Goal: Task Accomplishment & Management: Manage account settings

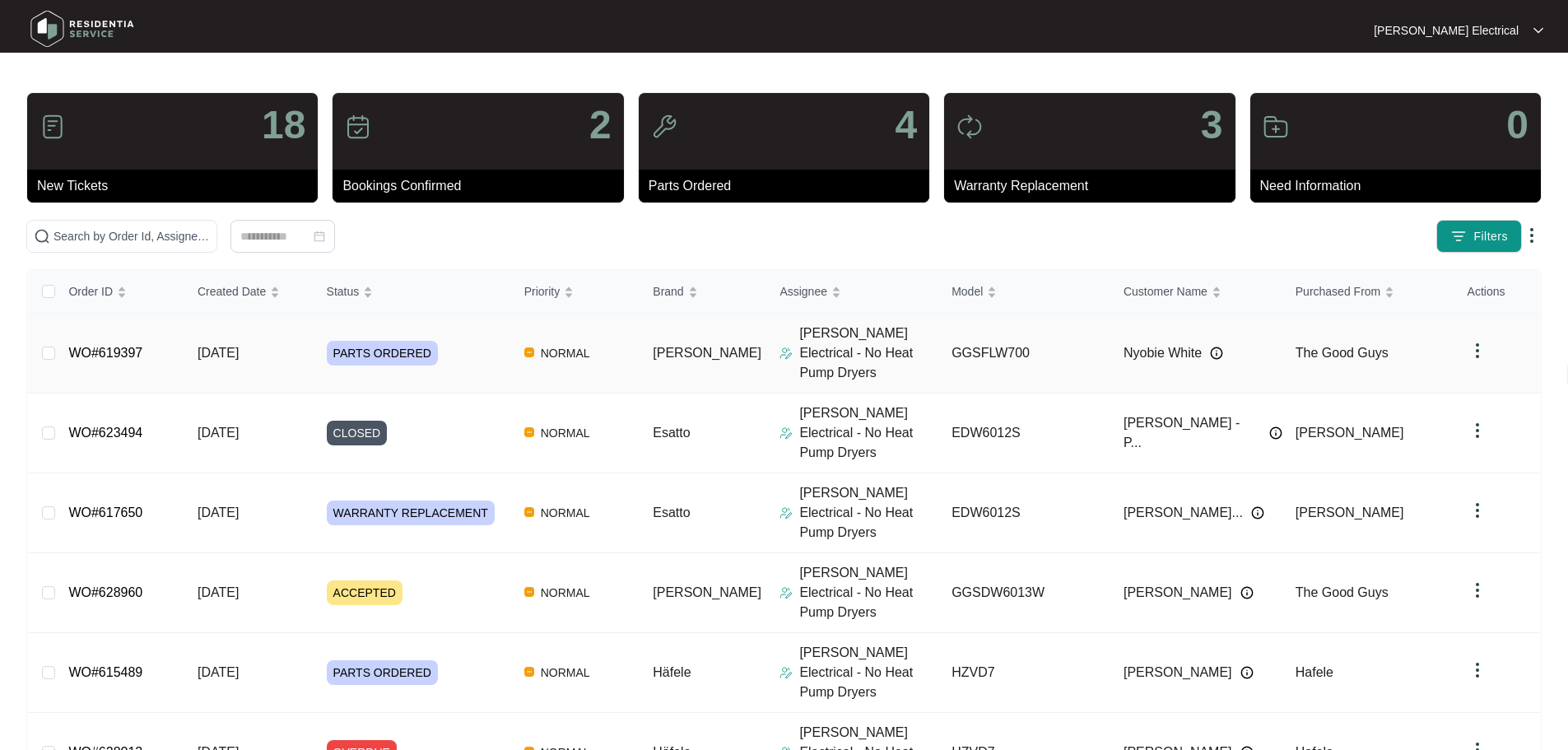
click at [367, 348] on span "PARTS ORDERED" at bounding box center [382, 352] width 111 height 25
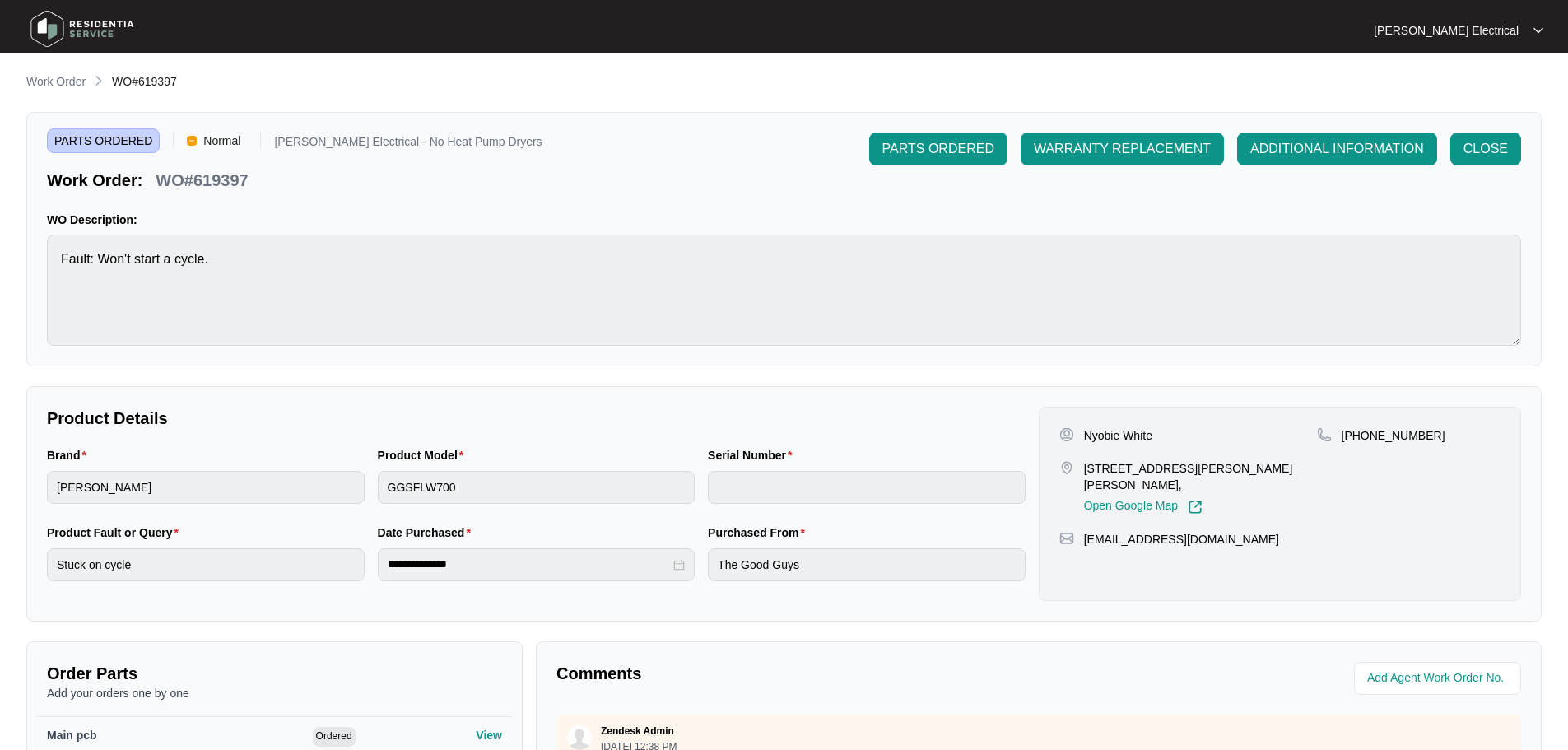
scroll to position [345, 0]
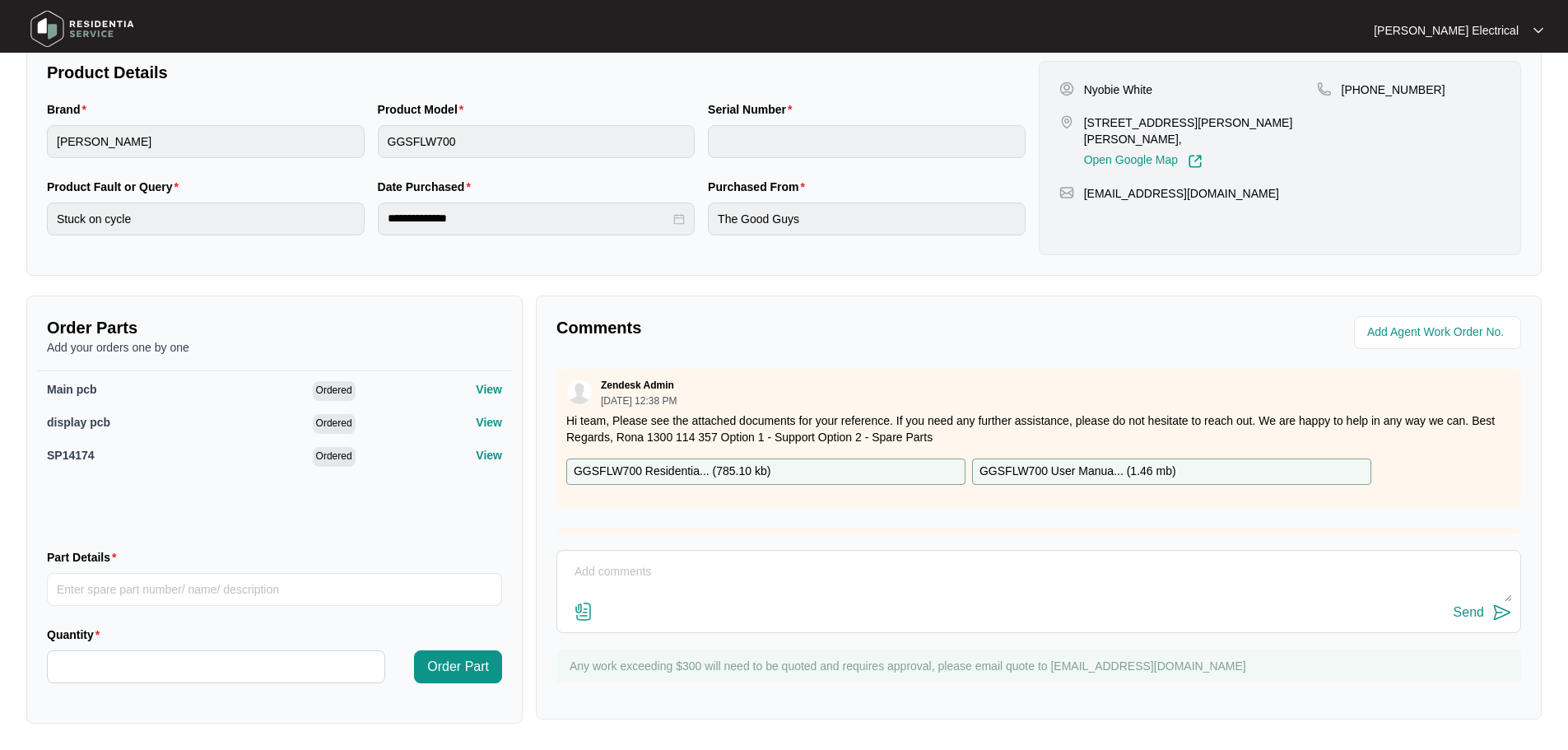
click at [1521, 403] on div "Comments Zendesk Admin [DATE] 12:38 PM Hi team, Please see the attached documen…" at bounding box center [1038, 507] width 1006 height 424
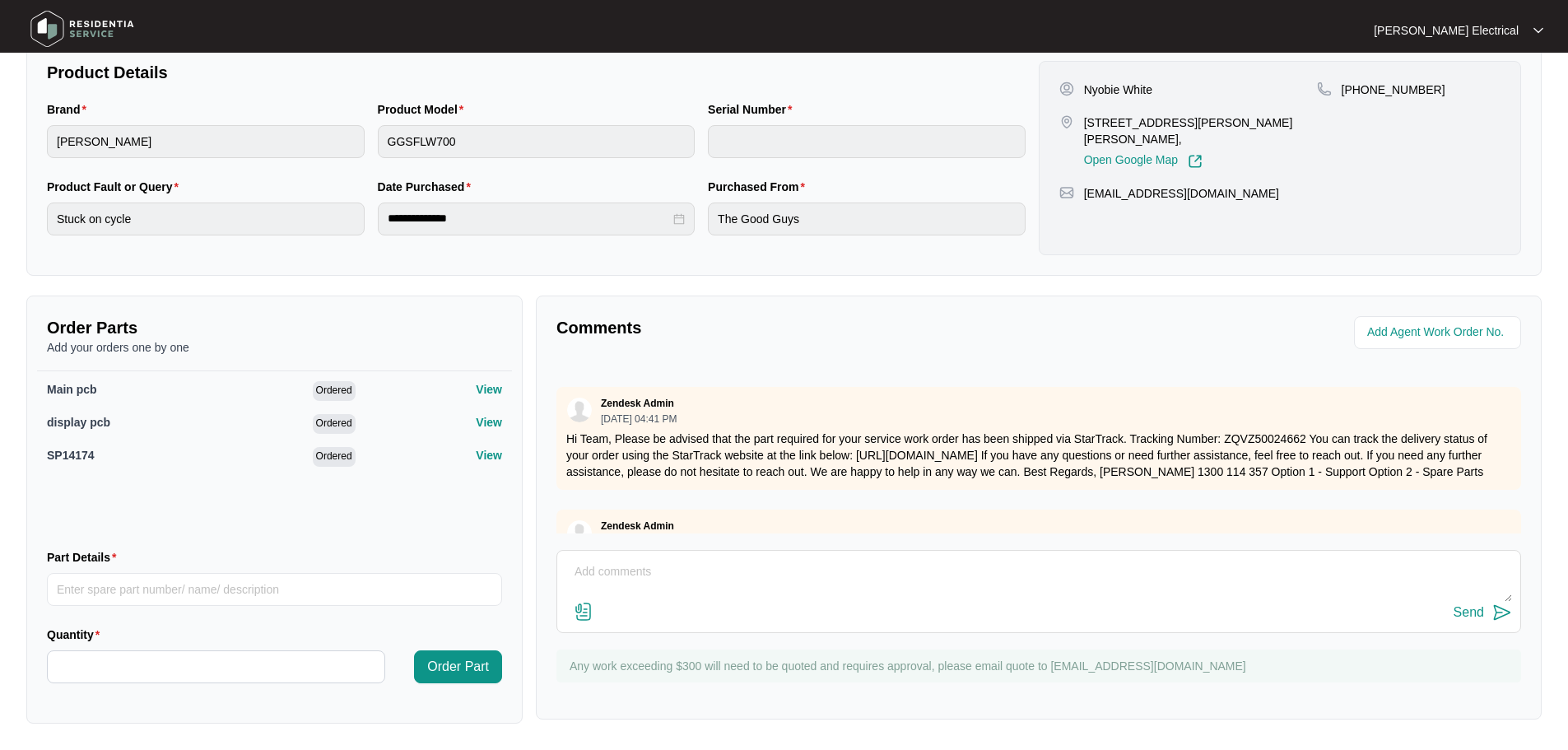
scroll to position [0, 0]
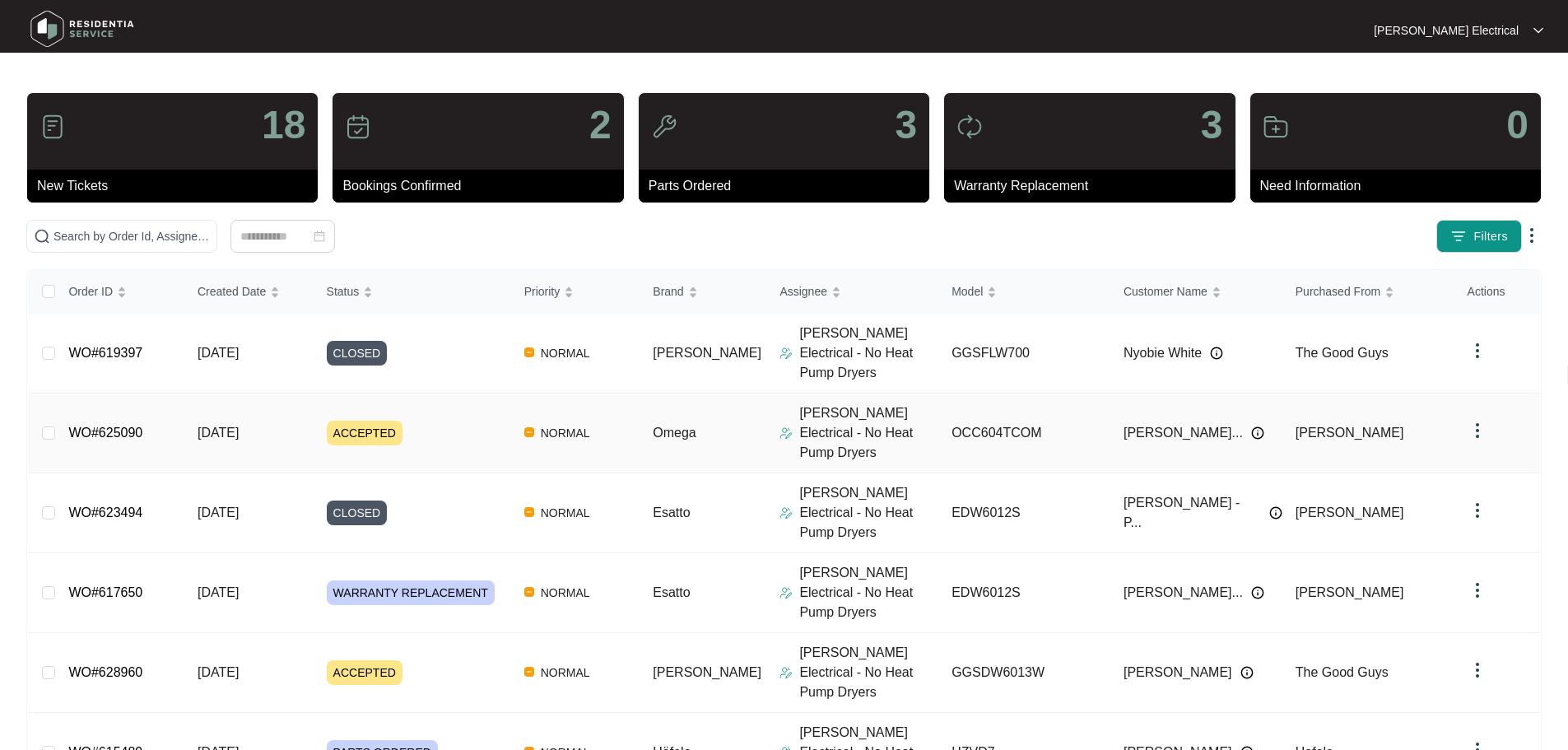
click at [125, 425] on link "WO#625090" at bounding box center [105, 432] width 74 height 14
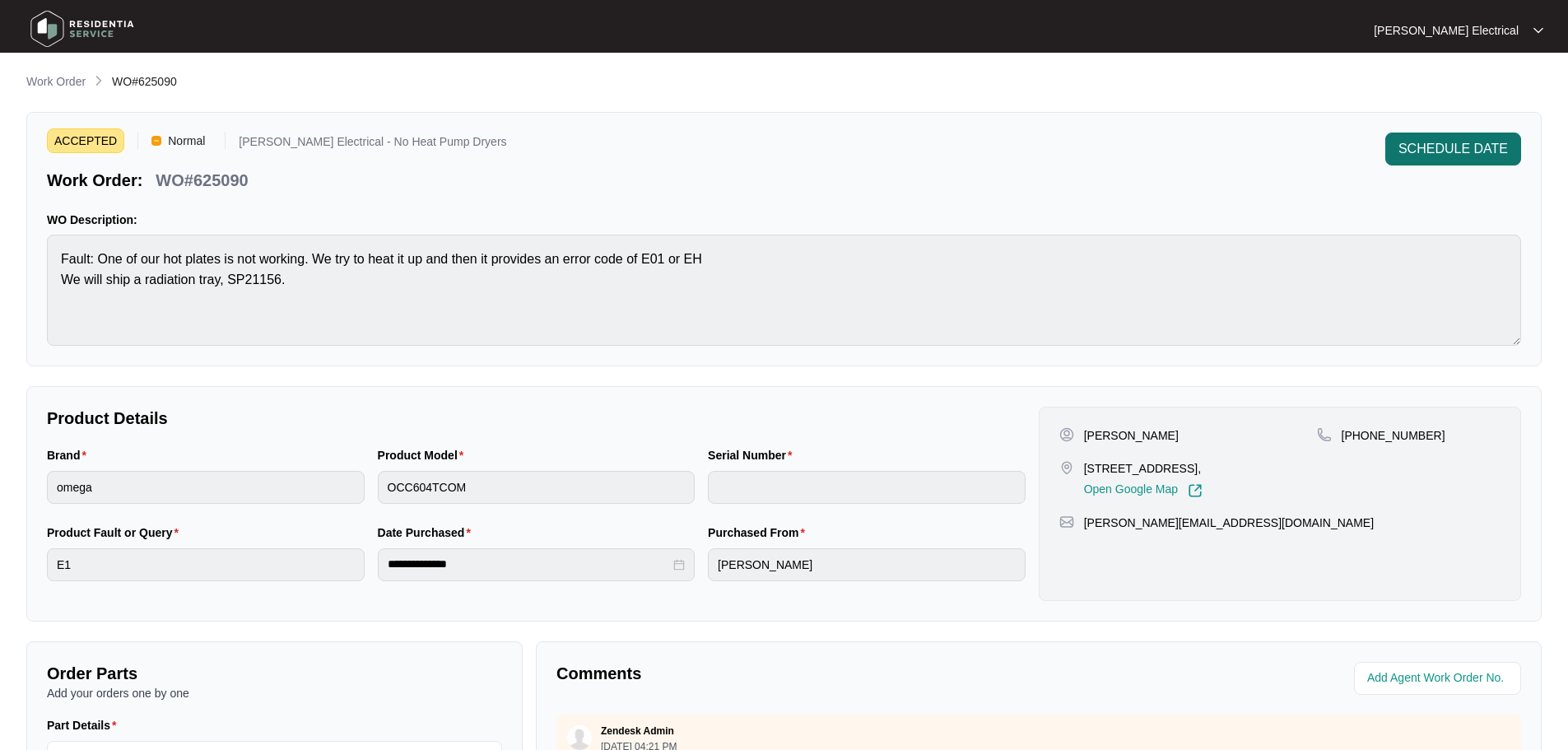
click at [1443, 141] on span "SCHEDULE DATE" at bounding box center [1453, 149] width 109 height 20
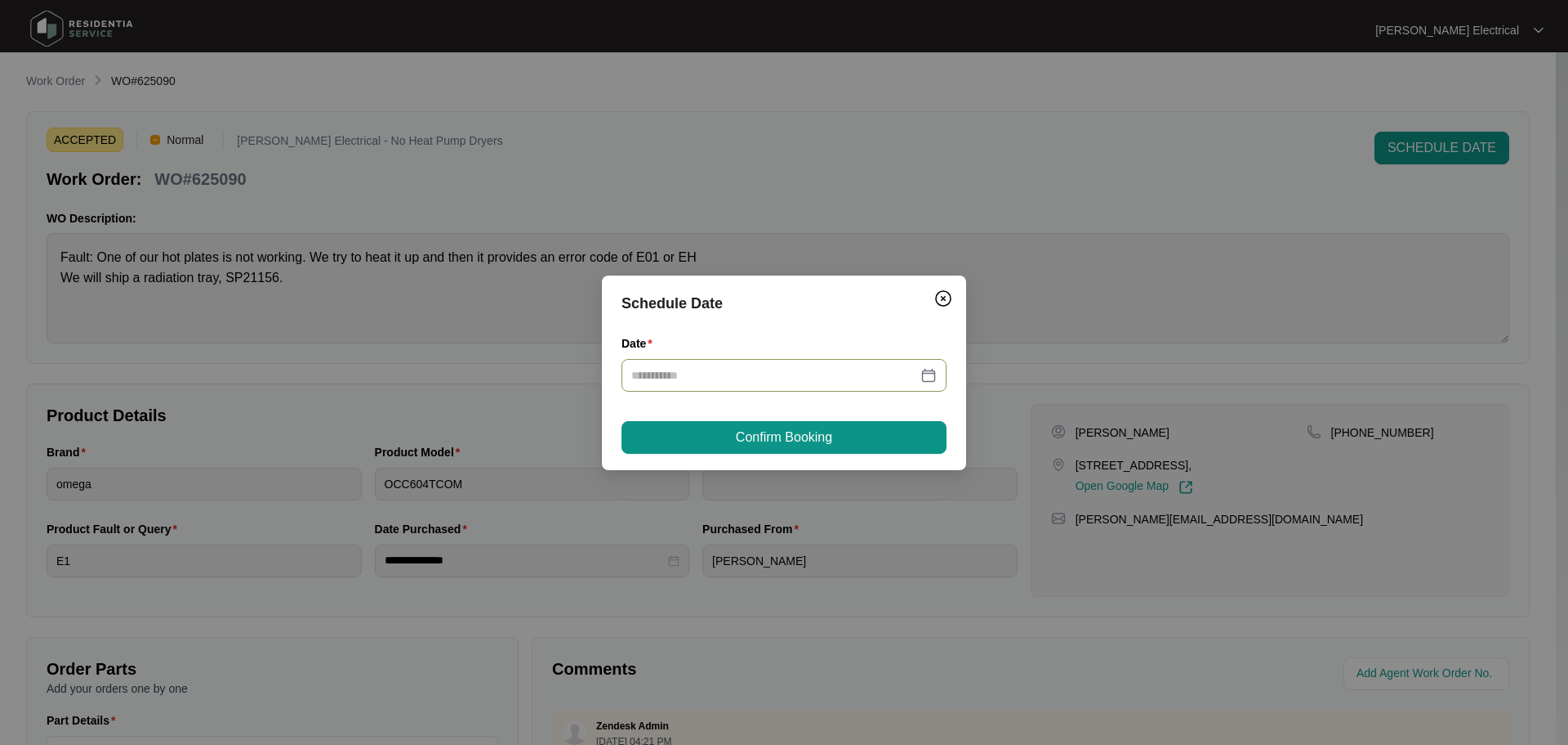
click at [935, 379] on div at bounding box center [784, 375] width 306 height 18
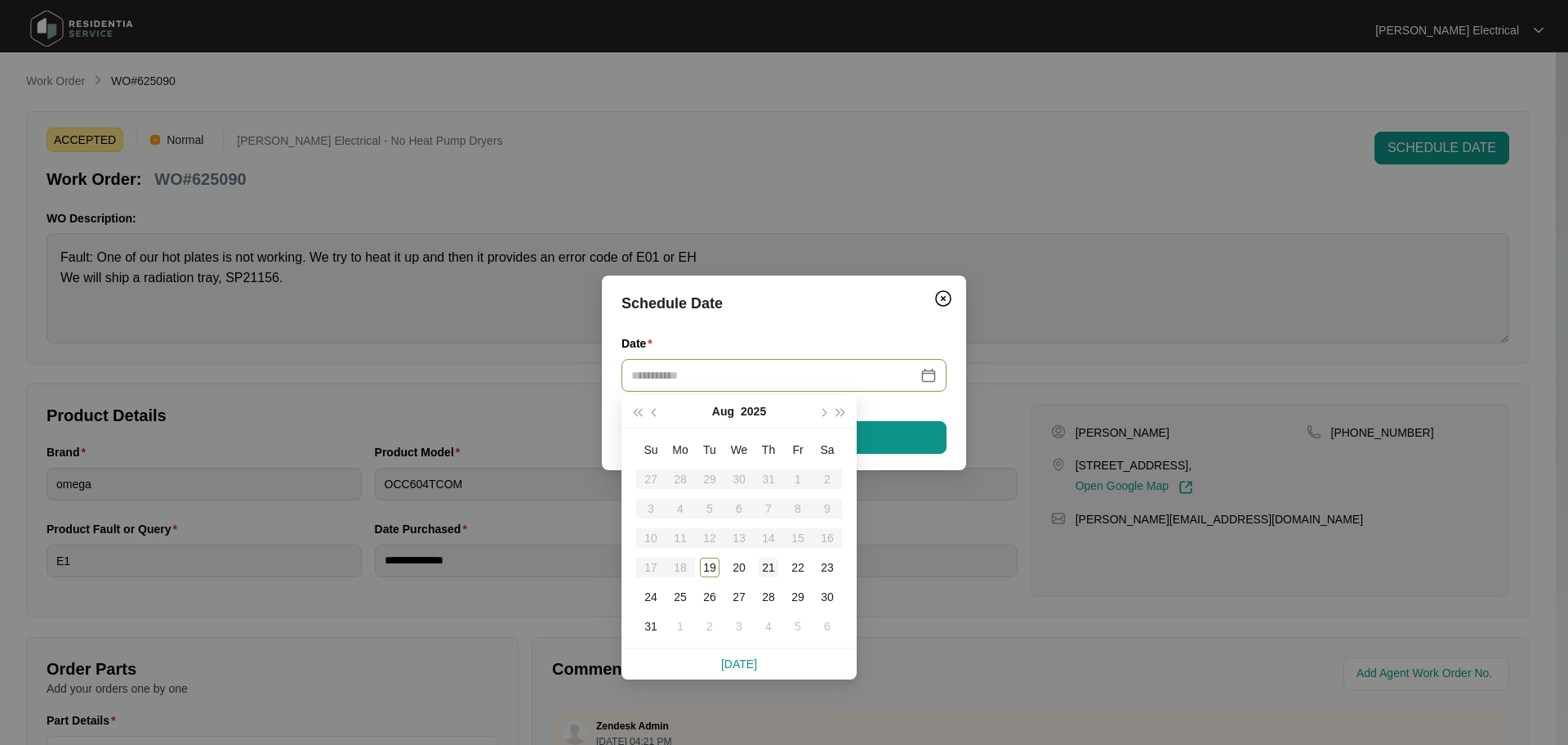
type input "**********"
click at [766, 570] on div "21" at bounding box center [768, 567] width 20 height 20
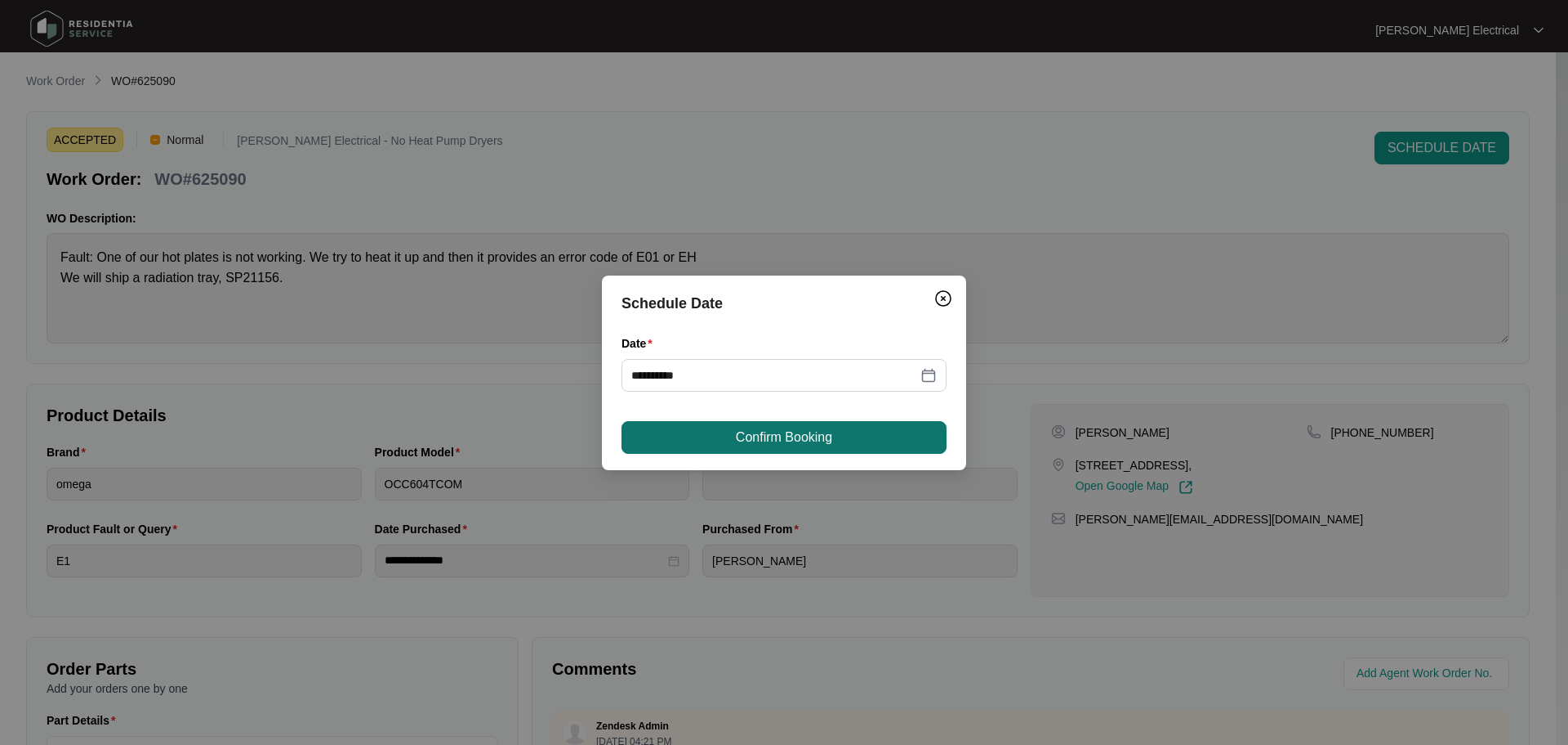
click at [778, 433] on span "Confirm Booking" at bounding box center [784, 437] width 97 height 20
